Goal: Obtain resource: Obtain resource

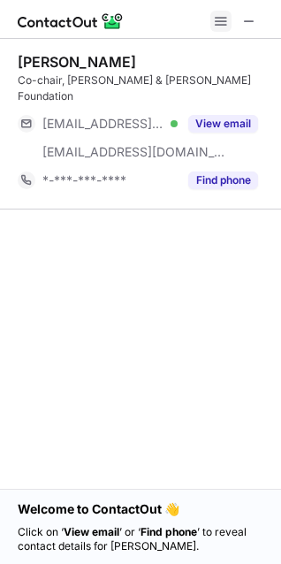
click at [219, 18] on span at bounding box center [221, 21] width 14 height 14
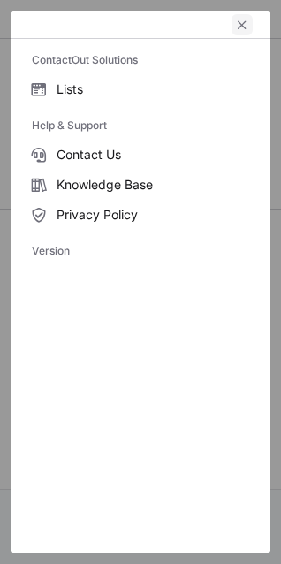
click at [240, 26] on span "left-button" at bounding box center [242, 25] width 14 height 14
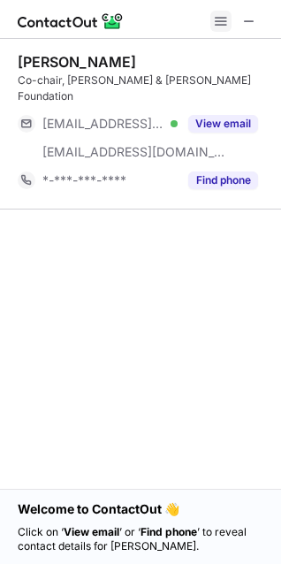
click at [221, 27] on span at bounding box center [221, 21] width 14 height 14
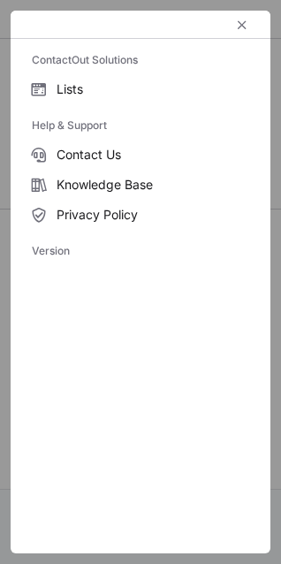
click at [61, 19] on div at bounding box center [141, 25] width 260 height 28
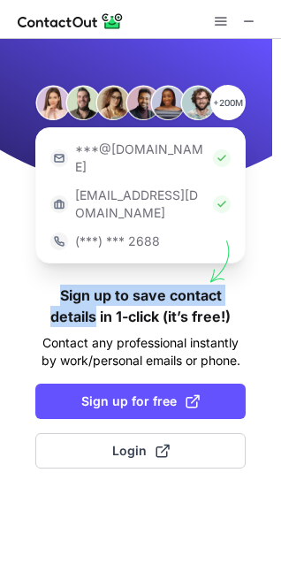
drag, startPoint x: 248, startPoint y: 227, endPoint x: 265, endPoint y: 262, distance: 38.8
click at [265, 262] on div "+200M ***@[DOMAIN_NAME] [EMAIL_ADDRESS][DOMAIN_NAME] (***) *** 2688 Sign up to …" at bounding box center [140, 302] width 281 height 526
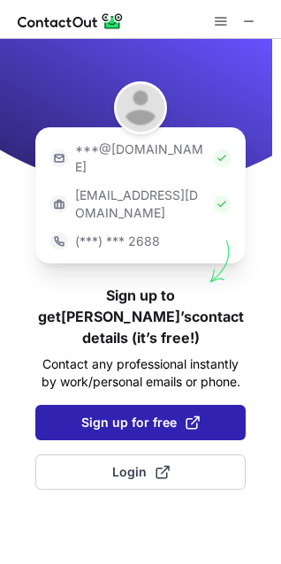
click at [155, 414] on span "Sign up for free" at bounding box center [140, 423] width 119 height 18
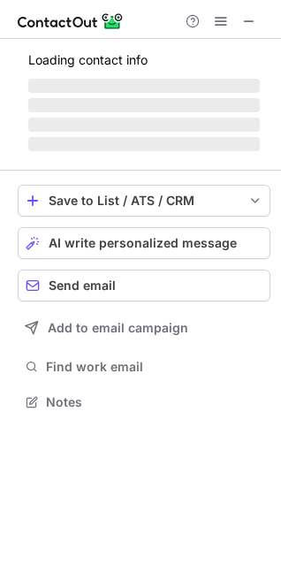
scroll to position [368, 281]
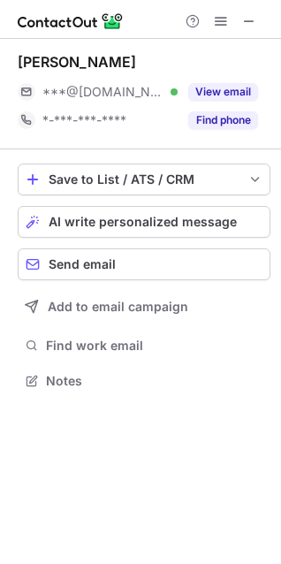
drag, startPoint x: 250, startPoint y: 343, endPoint x: 204, endPoint y: 476, distance: 140.5
click at [205, 476] on div "[PERSON_NAME] ***@[DOMAIN_NAME] Verified View email *-***-***-**** Find phone S…" at bounding box center [140, 302] width 281 height 526
click at [217, 27] on span at bounding box center [221, 21] width 14 height 14
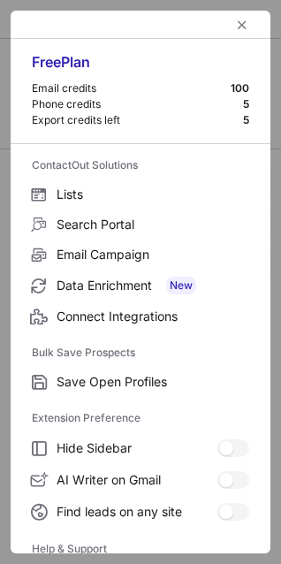
click at [97, 88] on div "Email credits" at bounding box center [131, 88] width 199 height 14
click at [235, 28] on span "left-button" at bounding box center [242, 25] width 14 height 14
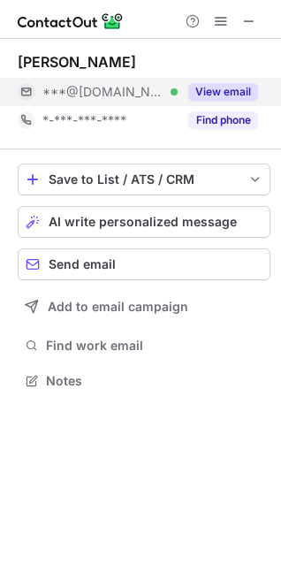
click at [218, 90] on button "View email" at bounding box center [223, 92] width 70 height 18
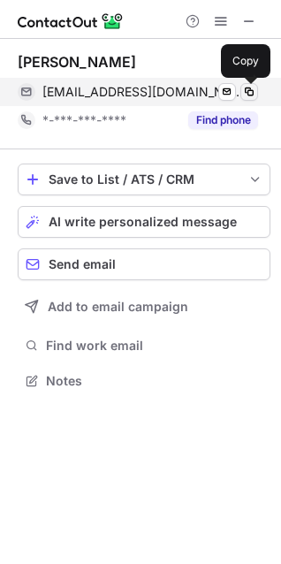
click at [249, 87] on span at bounding box center [249, 92] width 14 height 14
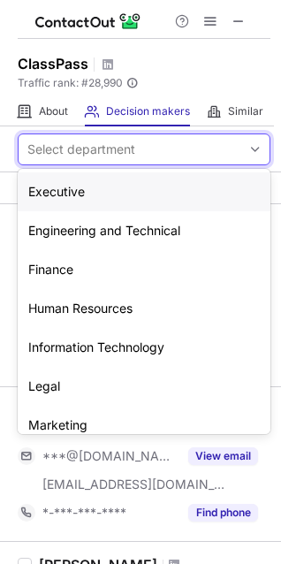
click at [190, 159] on div "Select department" at bounding box center [130, 149] width 223 height 28
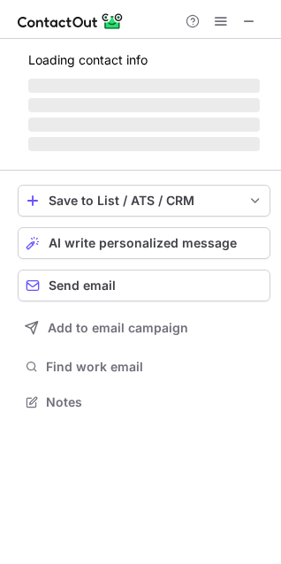
scroll to position [412, 281]
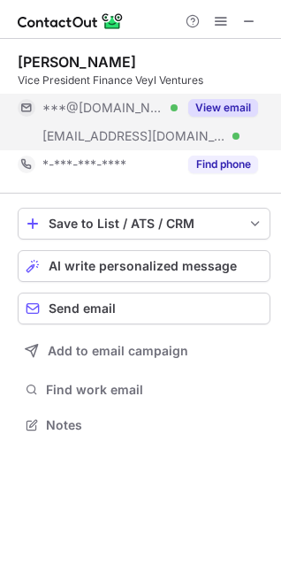
click at [206, 111] on button "View email" at bounding box center [223, 108] width 70 height 18
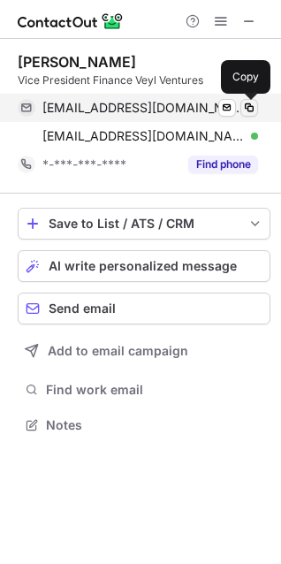
click at [247, 107] on span at bounding box center [249, 108] width 14 height 14
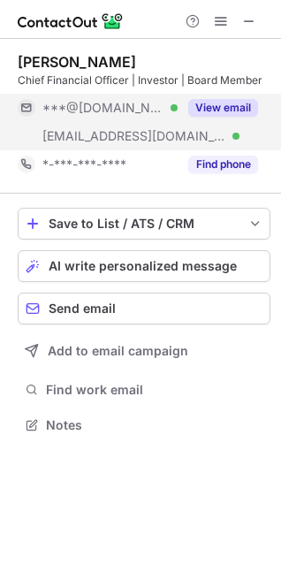
click at [238, 110] on button "View email" at bounding box center [223, 108] width 70 height 18
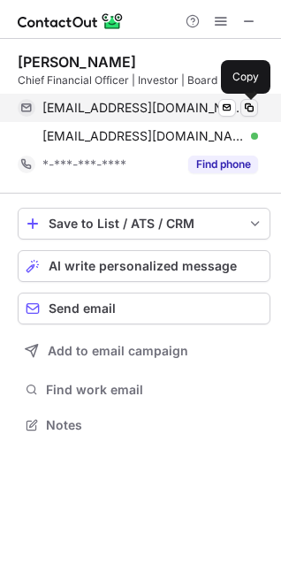
click at [254, 108] on span at bounding box center [249, 108] width 14 height 14
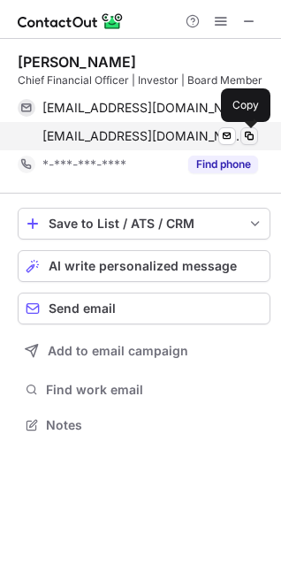
click at [257, 139] on button at bounding box center [250, 136] width 18 height 18
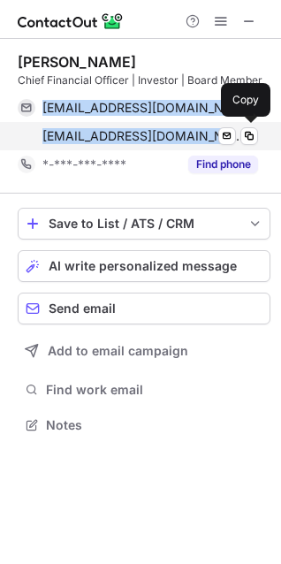
drag, startPoint x: 30, startPoint y: 98, endPoint x: 207, endPoint y: 131, distance: 180.0
click at [207, 131] on div "[EMAIL_ADDRESS][DOMAIN_NAME] Verified Send email Copy [EMAIL_ADDRESS][DOMAIN_NA…" at bounding box center [138, 122] width 241 height 57
copy div "[EMAIL_ADDRESS][DOMAIN_NAME] Verified Send email Copy [EMAIL_ADDRESS][DOMAIN_NA…"
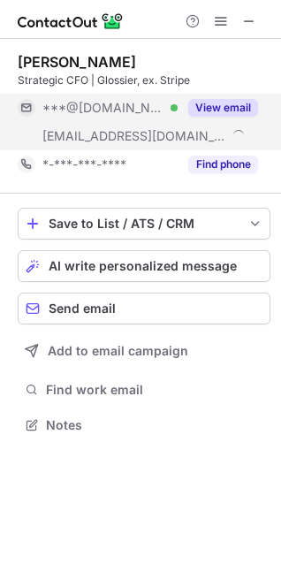
click at [202, 108] on button "View email" at bounding box center [223, 108] width 70 height 18
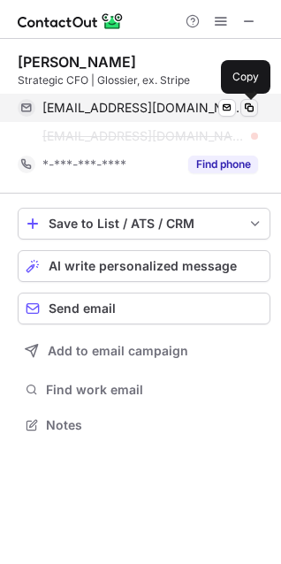
click at [252, 111] on span at bounding box center [249, 108] width 14 height 14
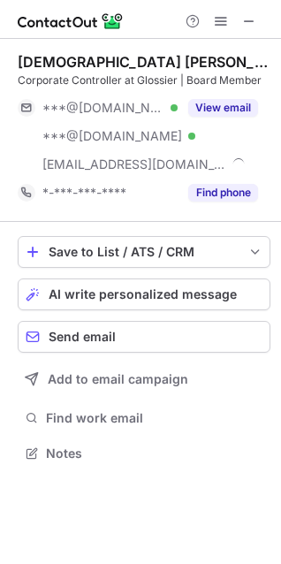
scroll to position [441, 281]
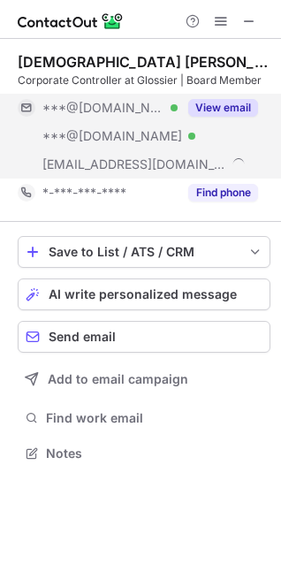
click at [215, 108] on button "View email" at bounding box center [223, 108] width 70 height 18
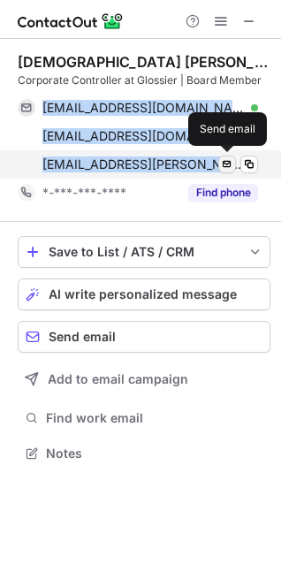
drag, startPoint x: 35, startPoint y: 98, endPoint x: 232, endPoint y: 161, distance: 207.1
click at [232, 161] on div "[EMAIL_ADDRESS][DOMAIN_NAME] Verified Send email Copy [EMAIL_ADDRESS][DOMAIN_NA…" at bounding box center [138, 136] width 241 height 85
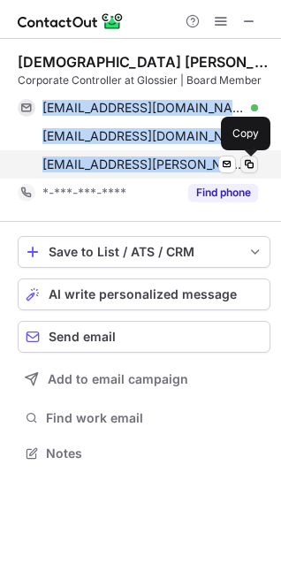
click at [249, 164] on span at bounding box center [249, 164] width 14 height 14
copy div "[EMAIL_ADDRESS][DOMAIN_NAME] Verified Send email Copy [EMAIL_ADDRESS][DOMAIN_NA…"
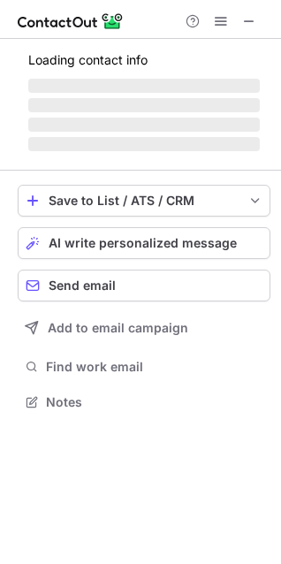
scroll to position [412, 281]
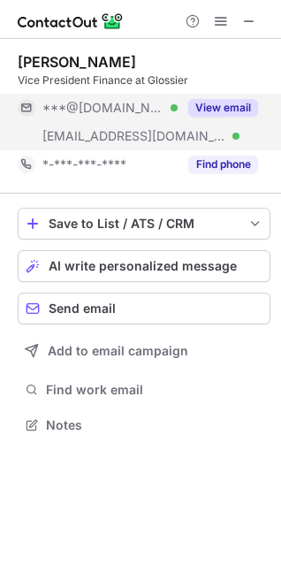
click at [197, 104] on button "View email" at bounding box center [223, 108] width 70 height 18
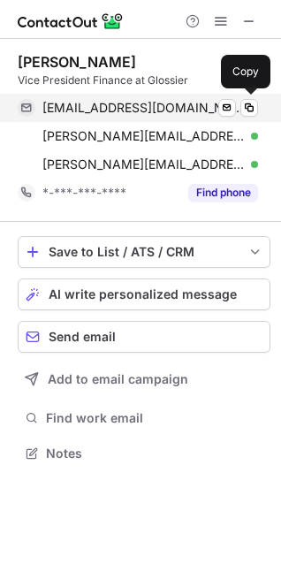
drag, startPoint x: 35, startPoint y: 97, endPoint x: 101, endPoint y: 119, distance: 69.1
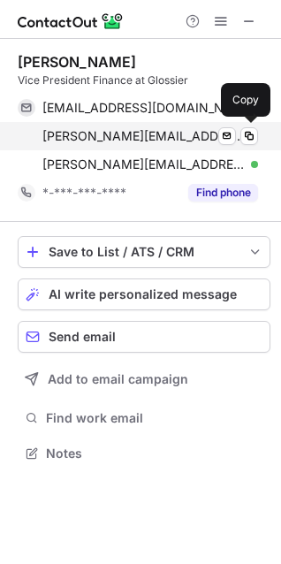
drag, startPoint x: 101, startPoint y: 119, endPoint x: 240, endPoint y: 145, distance: 141.3
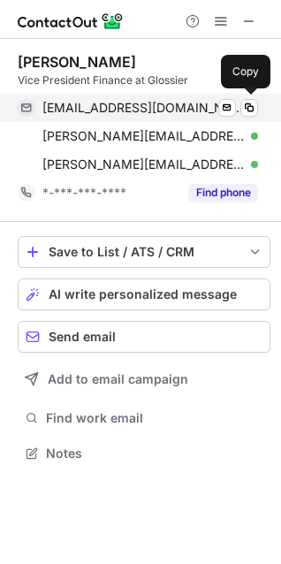
drag, startPoint x: 240, startPoint y: 145, endPoint x: 38, endPoint y: 97, distance: 207.3
click at [39, 97] on div "[EMAIL_ADDRESS][DOMAIN_NAME] Verified Send email Copy" at bounding box center [138, 108] width 241 height 28
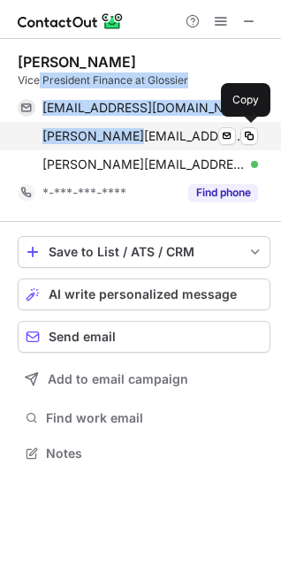
drag, startPoint x: 40, startPoint y: 87, endPoint x: 121, endPoint y: 131, distance: 92.6
click at [121, 131] on div "[PERSON_NAME] Vice President Finance at Glossier [EMAIL_ADDRESS][DOMAIN_NAME] V…" at bounding box center [144, 130] width 253 height 154
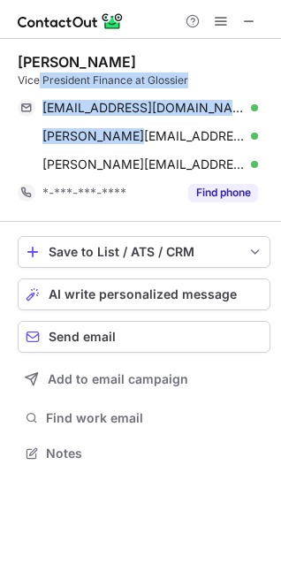
click at [12, 144] on div "[PERSON_NAME] Vice President Finance at Glossier [EMAIL_ADDRESS][DOMAIN_NAME] V…" at bounding box center [140, 259] width 281 height 441
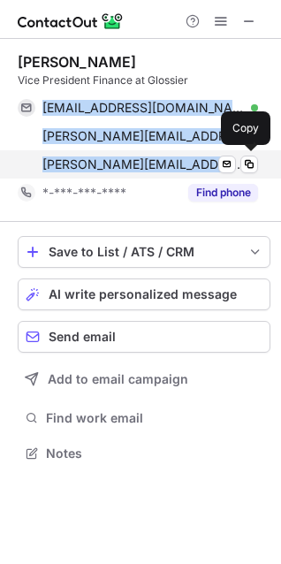
drag, startPoint x: 31, startPoint y: 93, endPoint x: 210, endPoint y: 167, distance: 193.6
click at [210, 167] on div "[PERSON_NAME] Vice President Finance at Glossier [EMAIL_ADDRESS][DOMAIN_NAME] V…" at bounding box center [144, 130] width 253 height 154
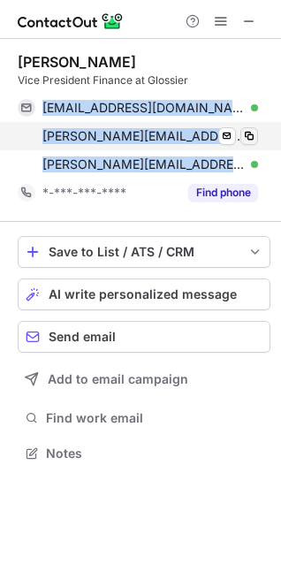
copy div "[EMAIL_ADDRESS][DOMAIN_NAME] Verified Send email Copy [PERSON_NAME][EMAIL_ADDRE…"
